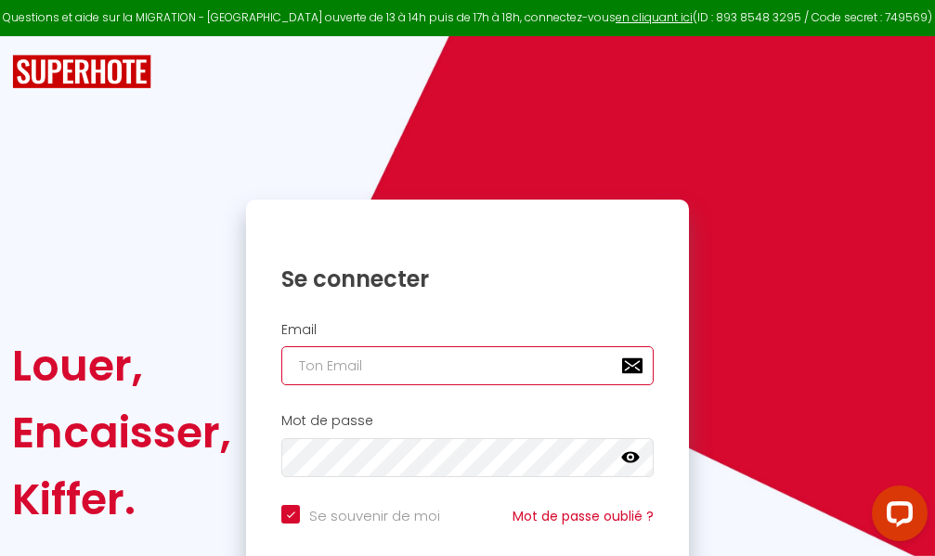
click at [486, 361] on input "email" at bounding box center [467, 365] width 372 height 39
type input "m"
checkbox input "true"
type input "ma"
checkbox input "true"
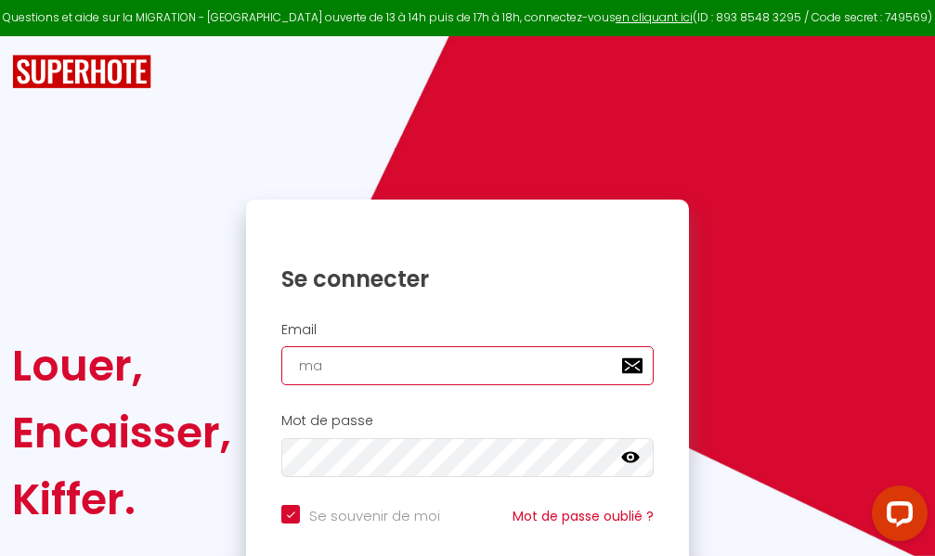
type input "mar"
checkbox input "true"
type input "marc"
checkbox input "true"
type input "marcd"
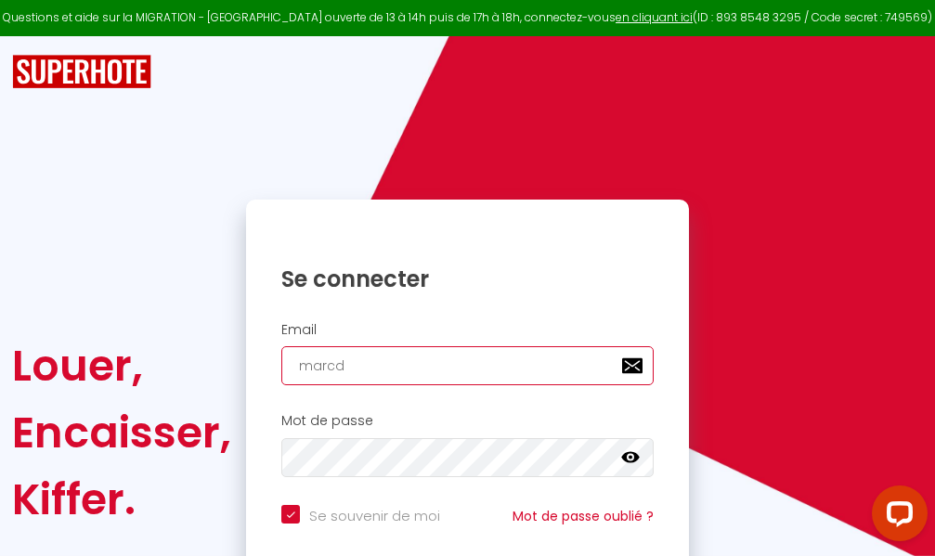
checkbox input "true"
type input "marcdp"
checkbox input "true"
type input "marcdpo"
checkbox input "true"
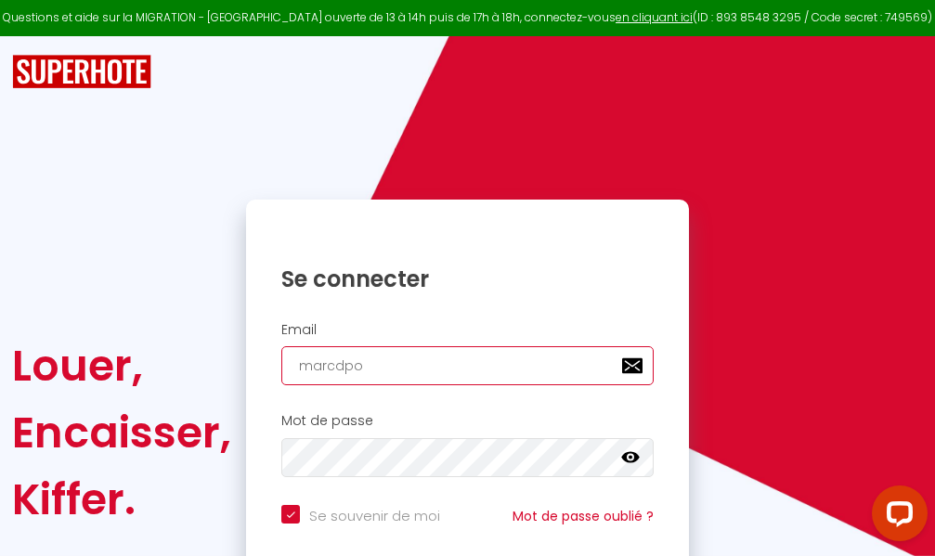
type input "marcdpoz"
checkbox input "true"
type input "marcdpoz."
checkbox input "true"
type input "marcdpoz.l"
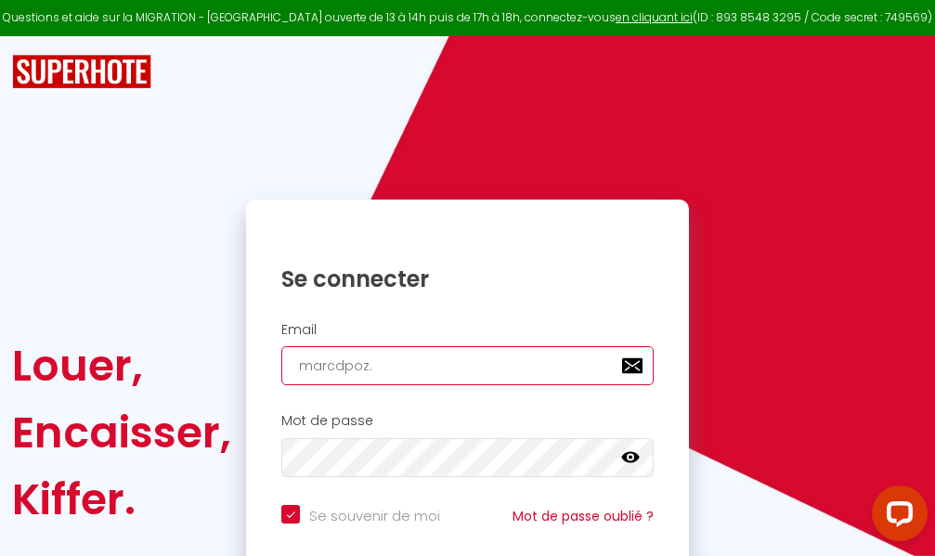
checkbox input "true"
type input "marcdpoz.lo"
checkbox input "true"
type input "marcdpoz.loc"
checkbox input "true"
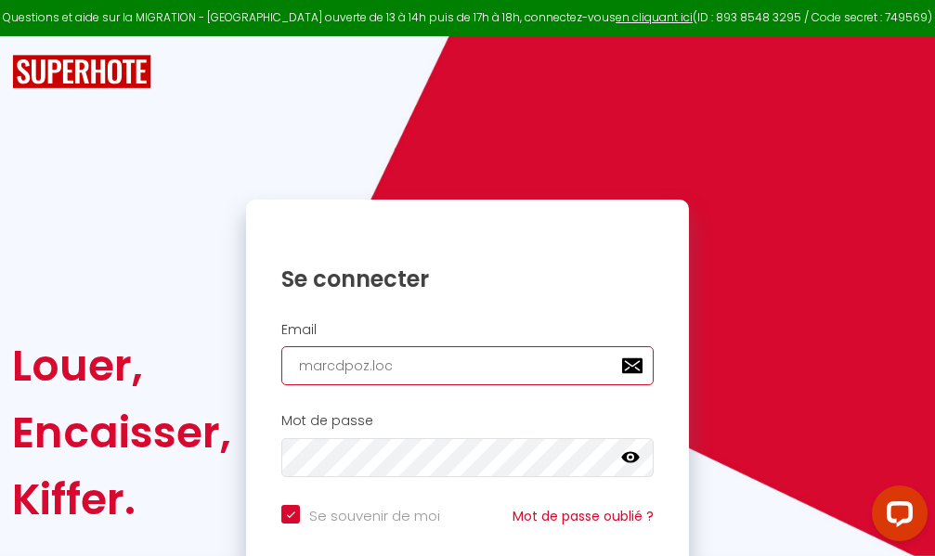
type input "marcdpoz.loca"
checkbox input "true"
type input "marcdpoz.locat"
checkbox input "true"
type input "marcdpoz.locati"
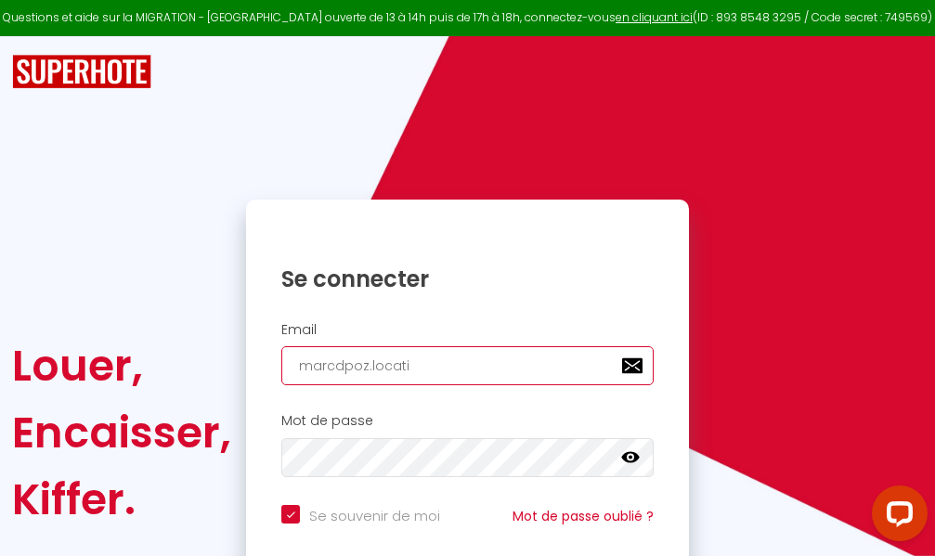
checkbox input "true"
type input "marcdpoz.locatio"
checkbox input "true"
type input "marcdpoz.location"
checkbox input "true"
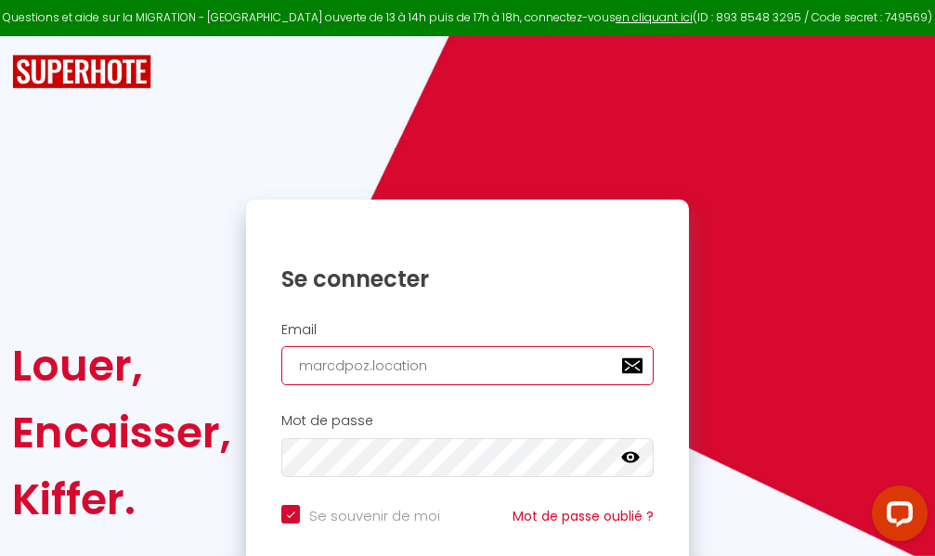
type input "marcdpoz.location@"
checkbox input "true"
type input "marcdpoz.location@g"
checkbox input "true"
type input "marcdpoz.location@gm"
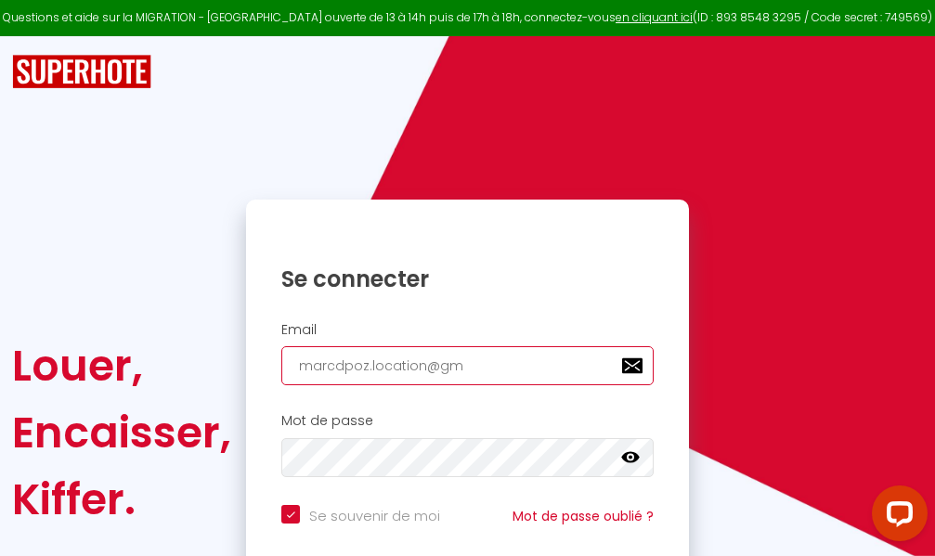
checkbox input "true"
type input "marcdpoz.location@gma"
checkbox input "true"
type input "marcdpoz.location@gmai"
checkbox input "true"
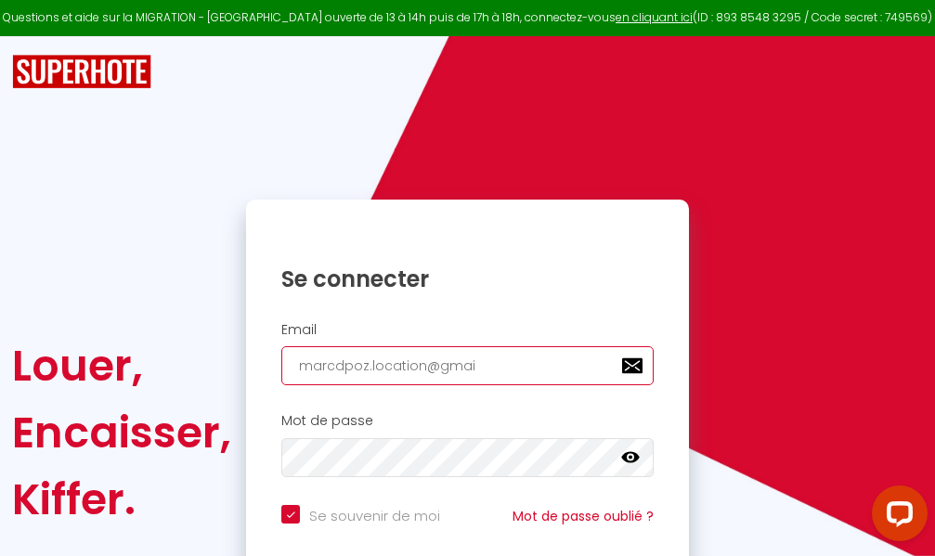
type input "[EMAIL_ADDRESS]"
checkbox input "true"
type input "[EMAIL_ADDRESS]."
checkbox input "true"
type input "marcdpoz.location@gmail.c"
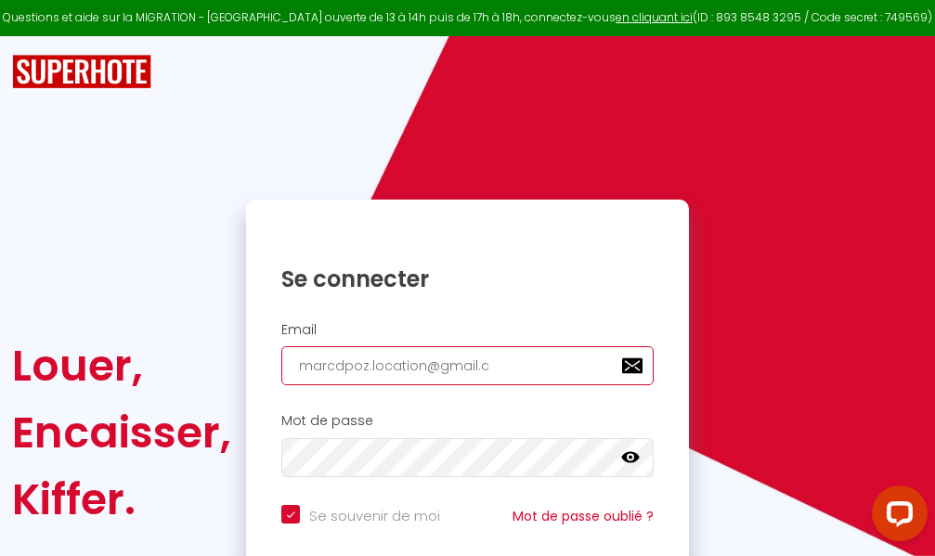
checkbox input "true"
type input "[EMAIL_ADDRESS][DOMAIN_NAME]"
checkbox input "true"
type input "[EMAIL_ADDRESS][DOMAIN_NAME]"
checkbox input "true"
